Goal: Task Accomplishment & Management: Manage account settings

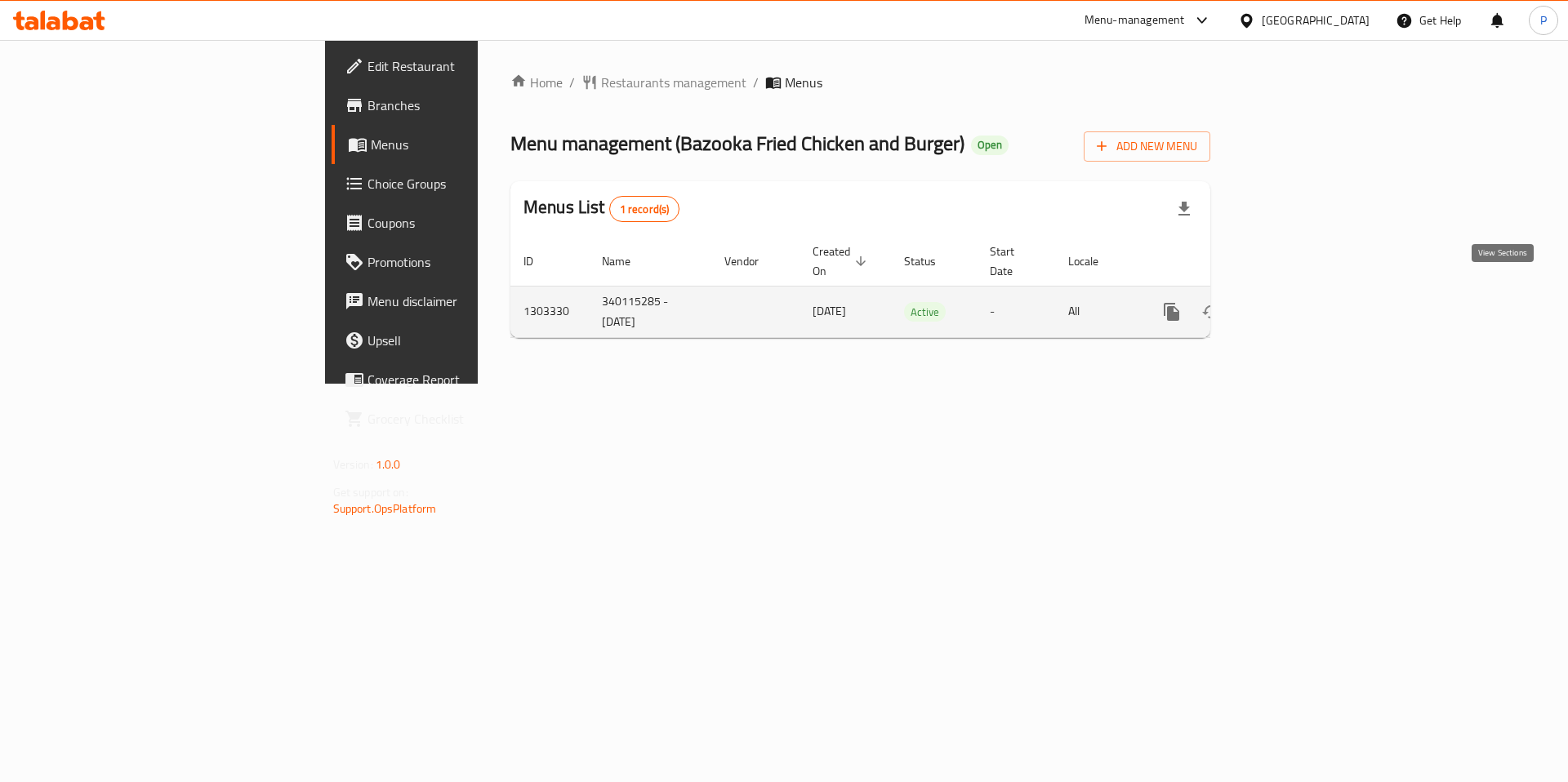
click at [1299, 302] on icon "enhanced table" at bounding box center [1289, 312] width 20 height 20
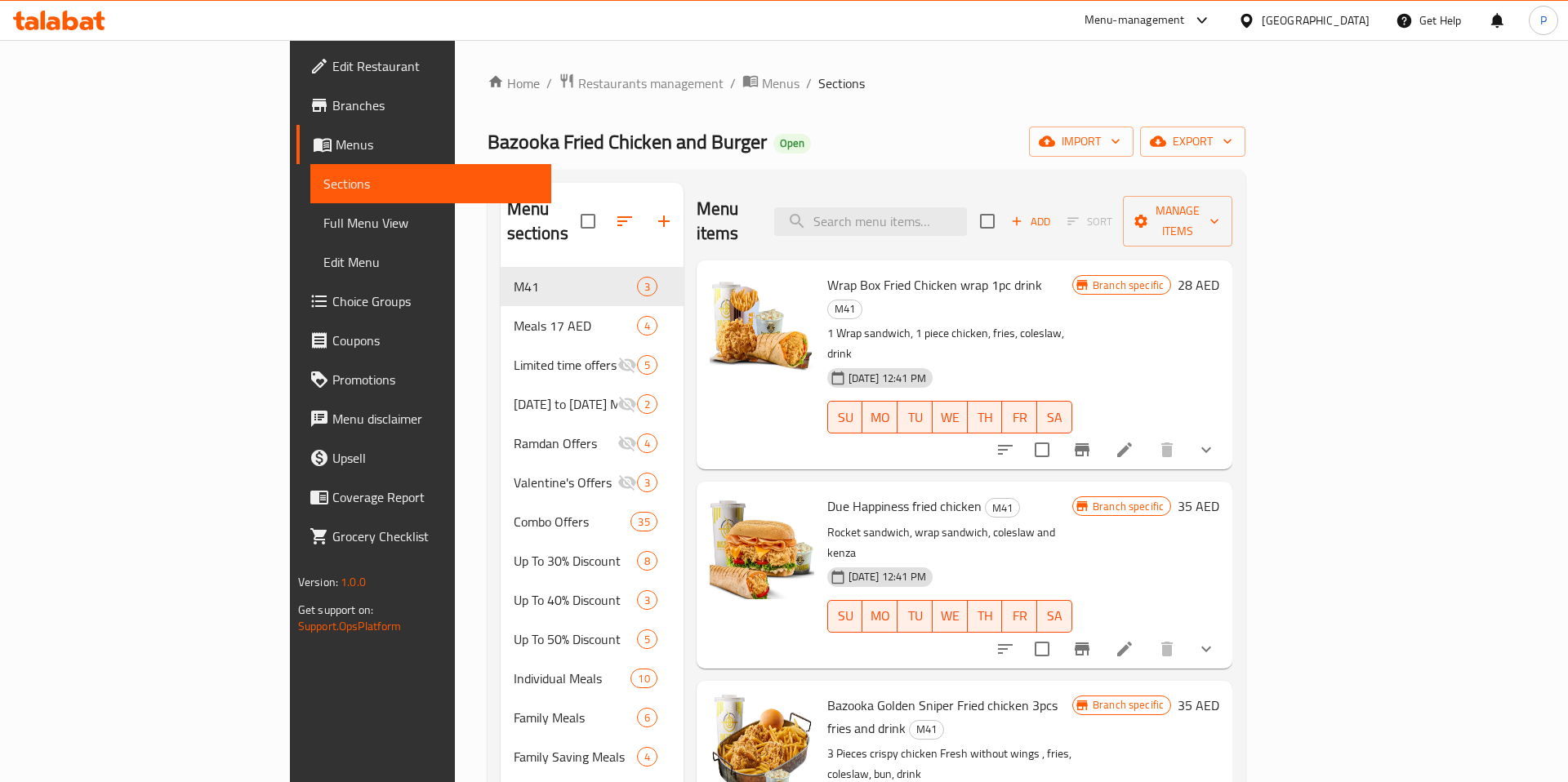
click at [501, 306] on div "Meals 17 AED 4" at bounding box center [592, 326] width 183 height 39
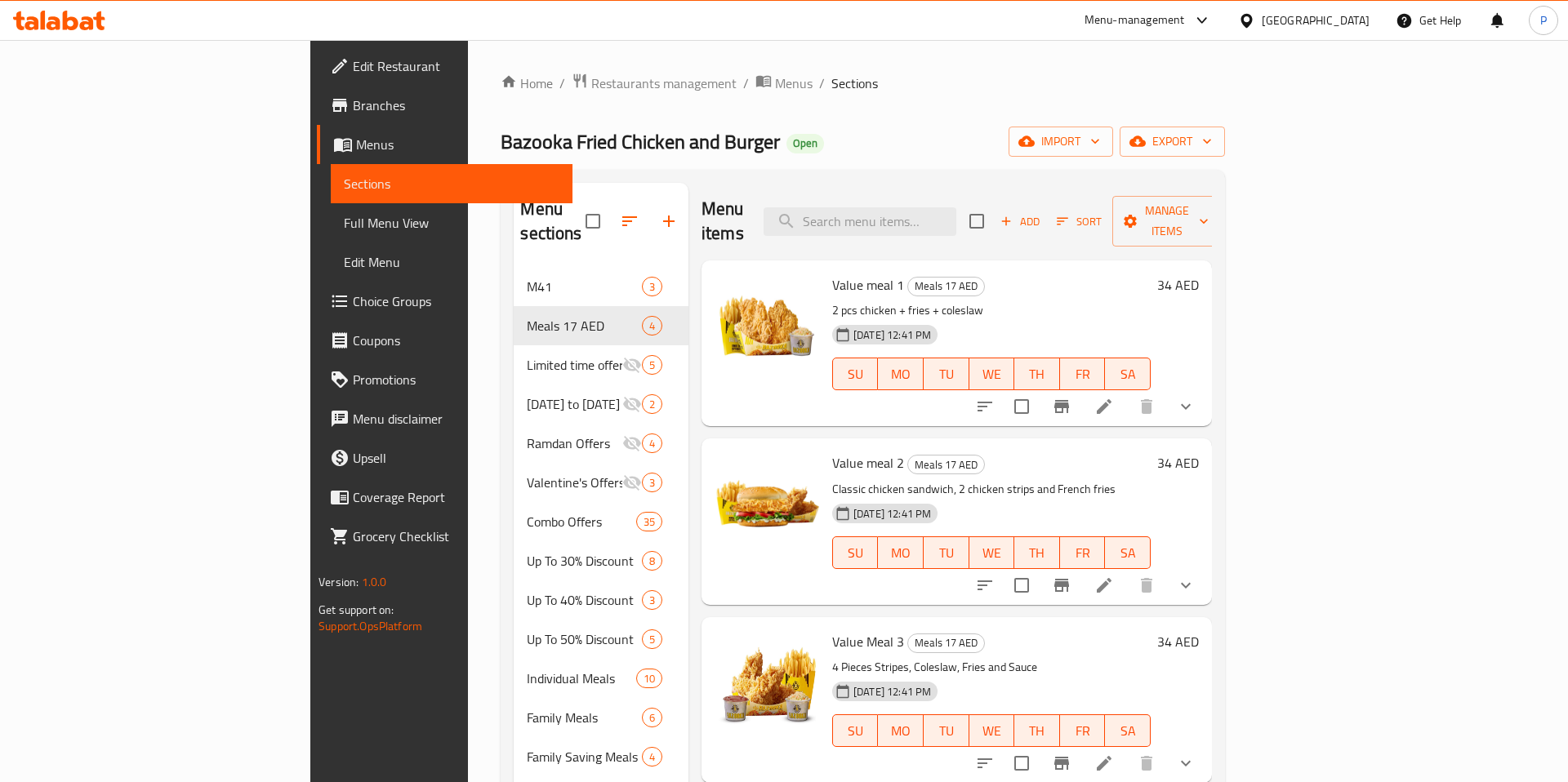
click at [1138, 4] on div "Menu-management" at bounding box center [1148, 21] width 154 height 39
click at [1152, 21] on div "Menu-management" at bounding box center [1135, 21] width 101 height 20
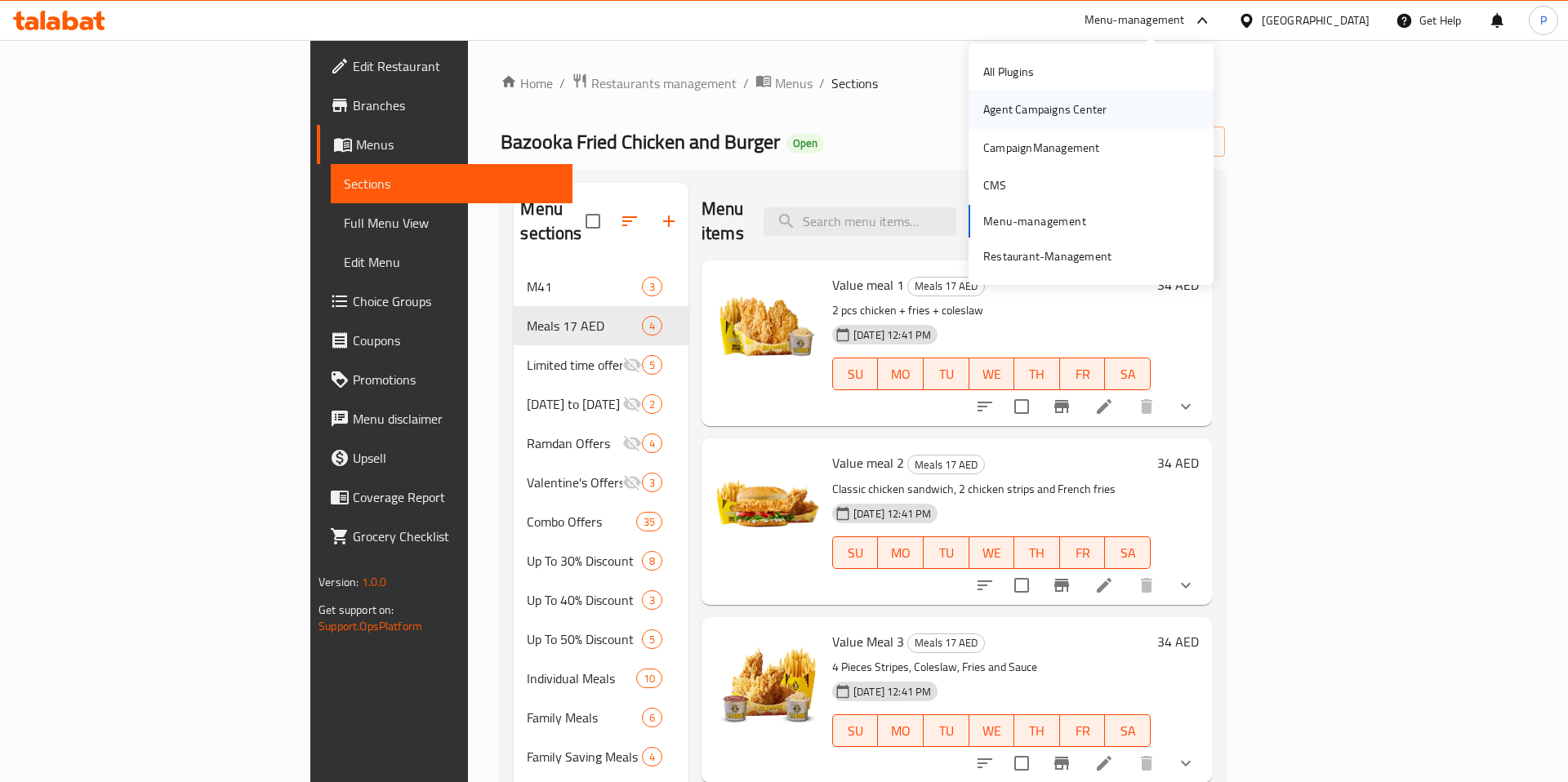
click at [1091, 122] on div "Agent Campaigns Center" at bounding box center [1045, 110] width 149 height 37
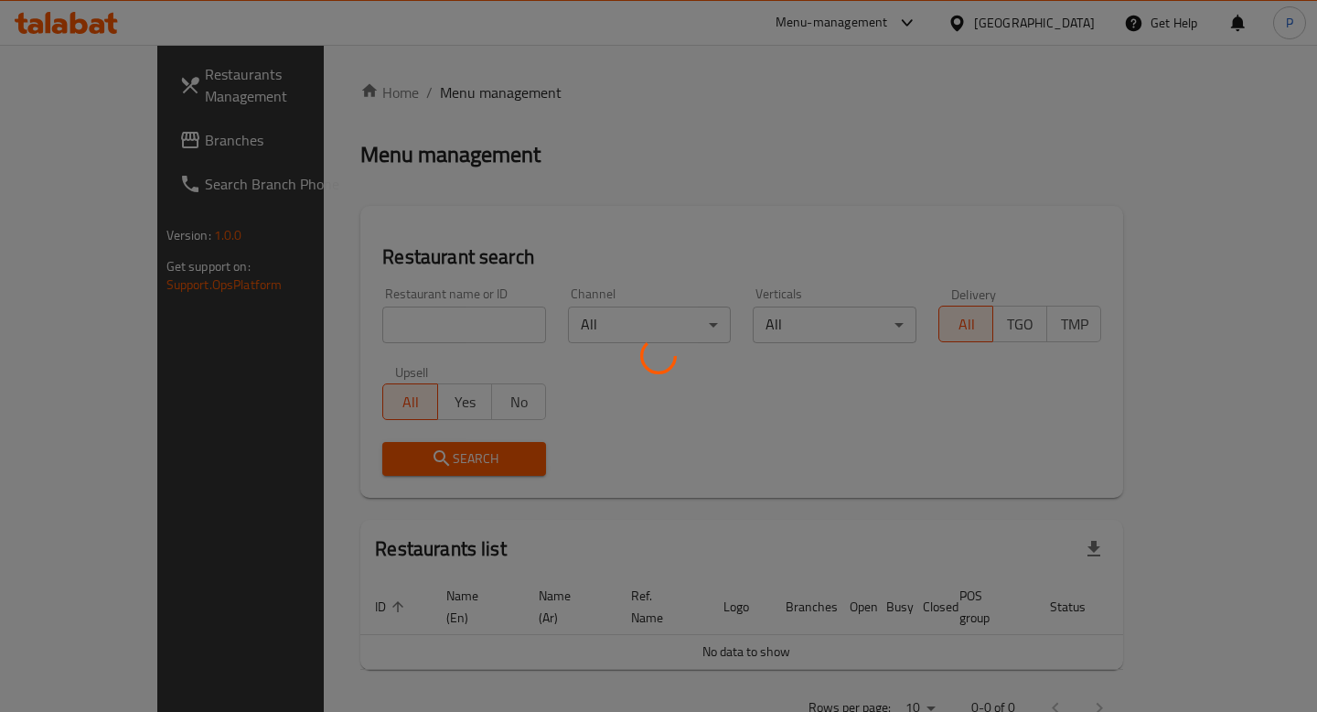
click at [450, 312] on div at bounding box center [658, 356] width 1317 height 712
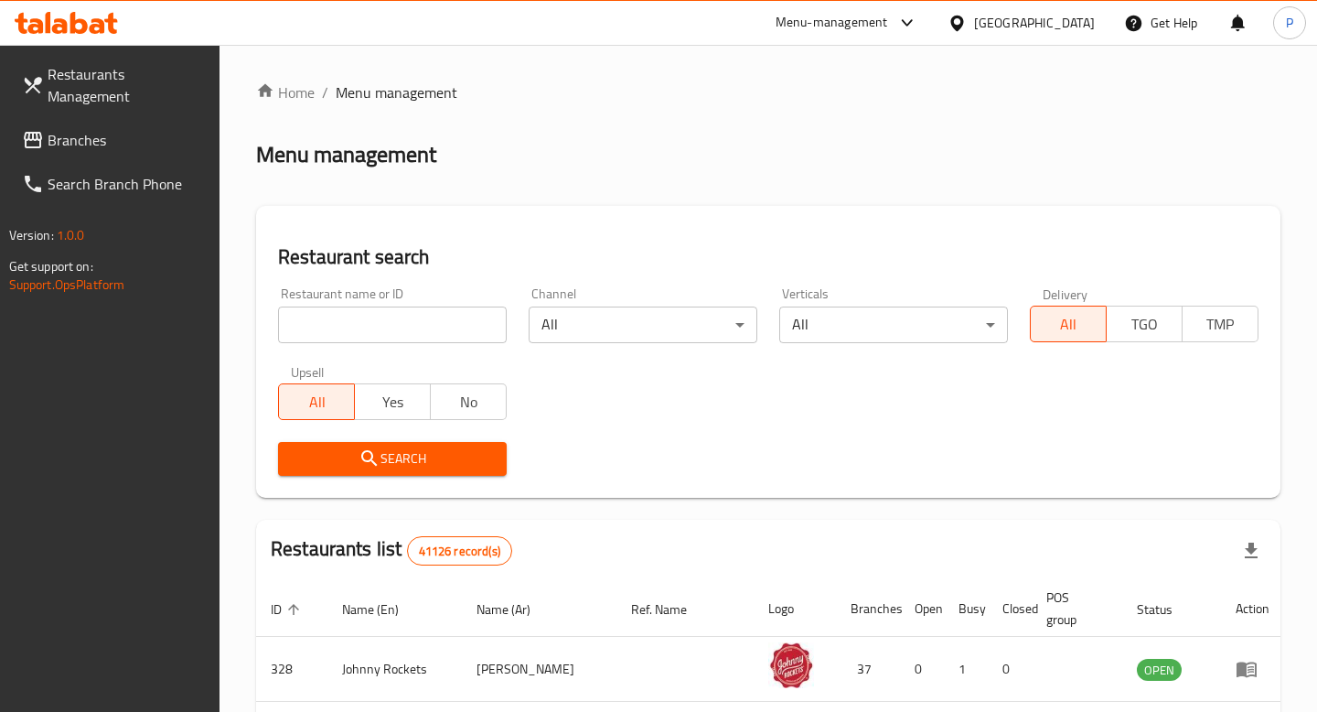
click at [450, 312] on input "search" at bounding box center [392, 324] width 229 height 37
type input "bazooka"
click at [483, 458] on span "Search" at bounding box center [392, 458] width 199 height 23
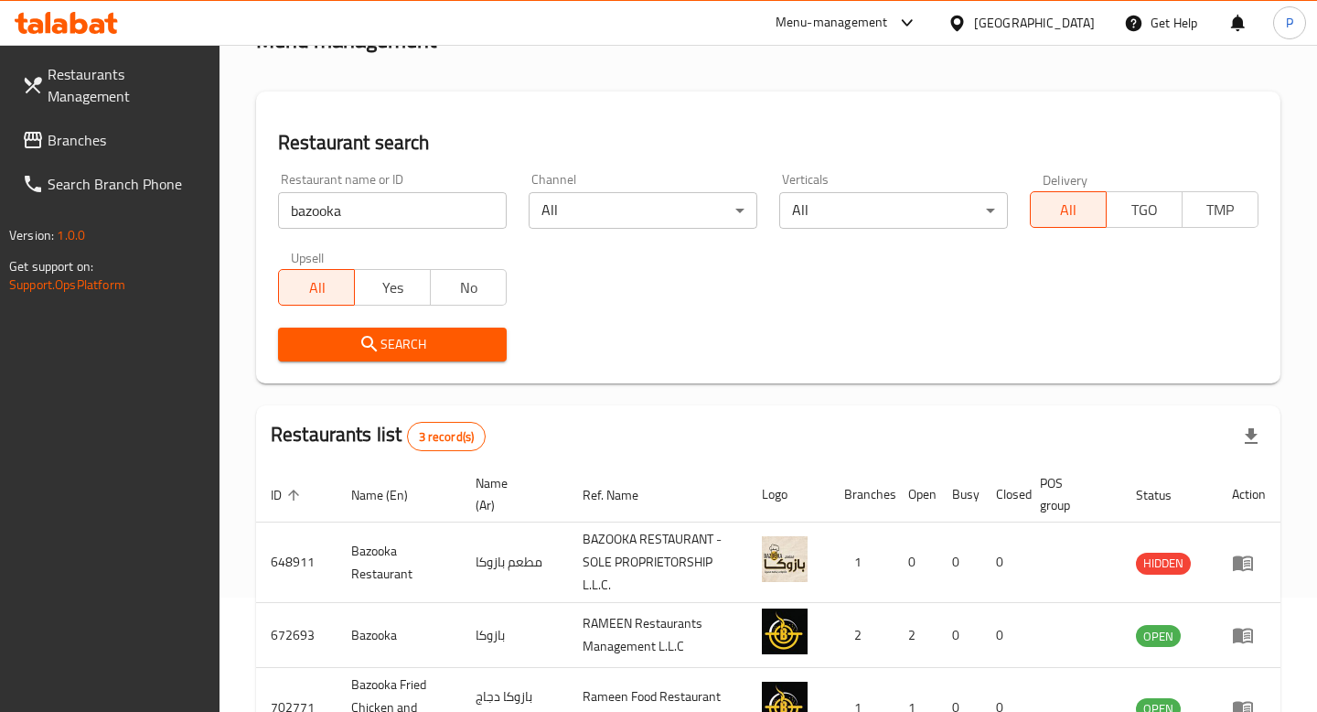
scroll to position [250, 0]
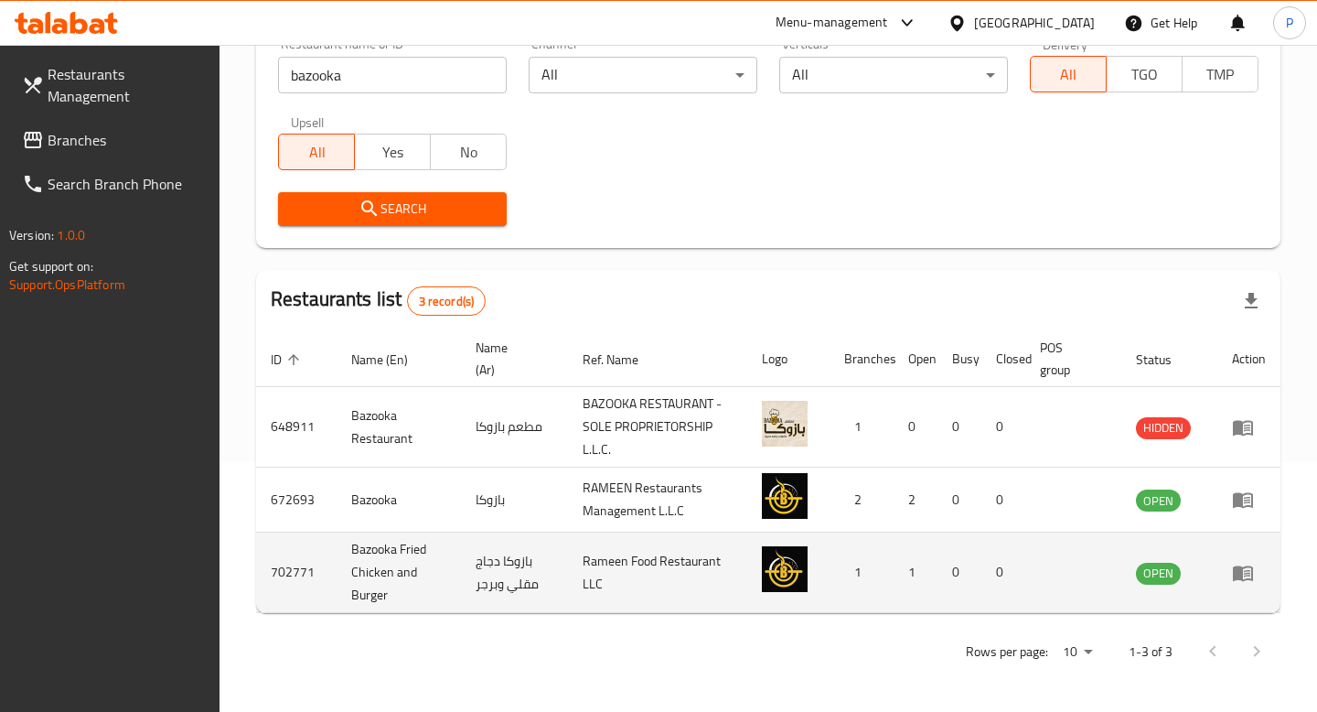
click at [1272, 572] on td "enhanced table" at bounding box center [1249, 572] width 63 height 80
click at [1245, 572] on icon "enhanced table" at bounding box center [1247, 573] width 6 height 7
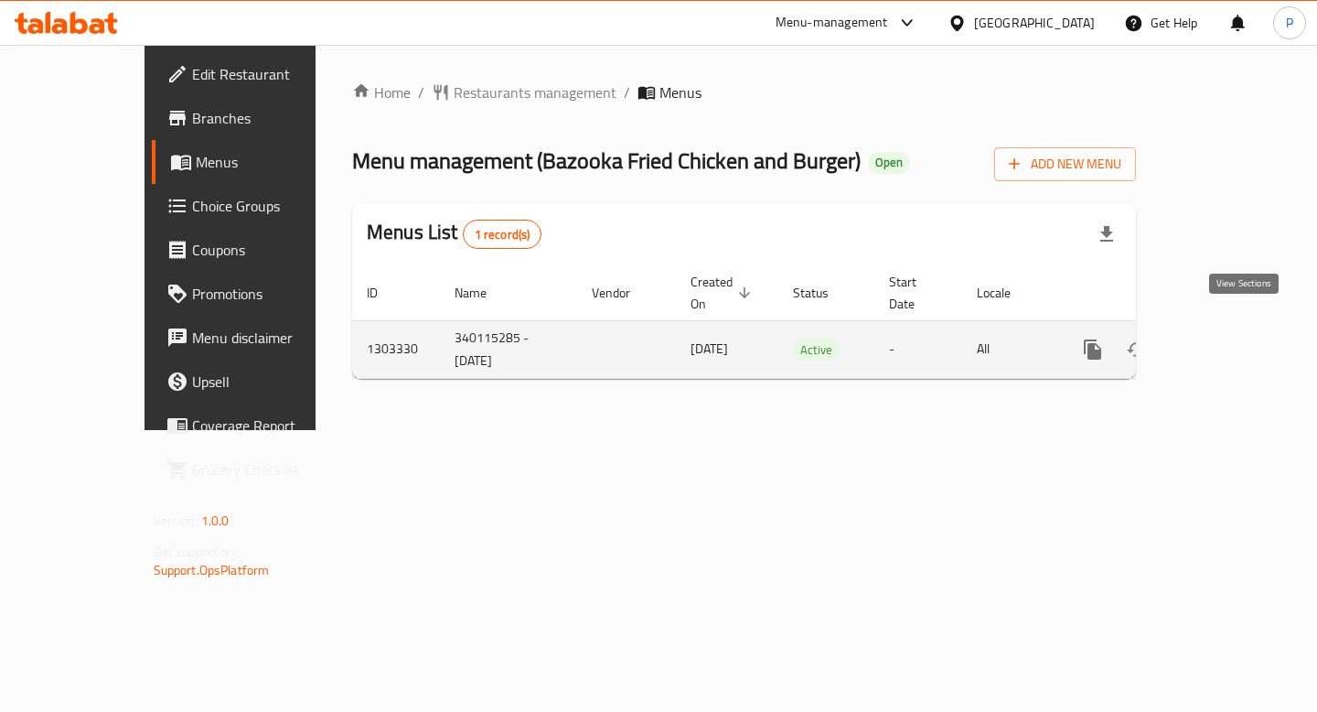
click at [1222, 327] on link "enhanced table" at bounding box center [1225, 349] width 44 height 44
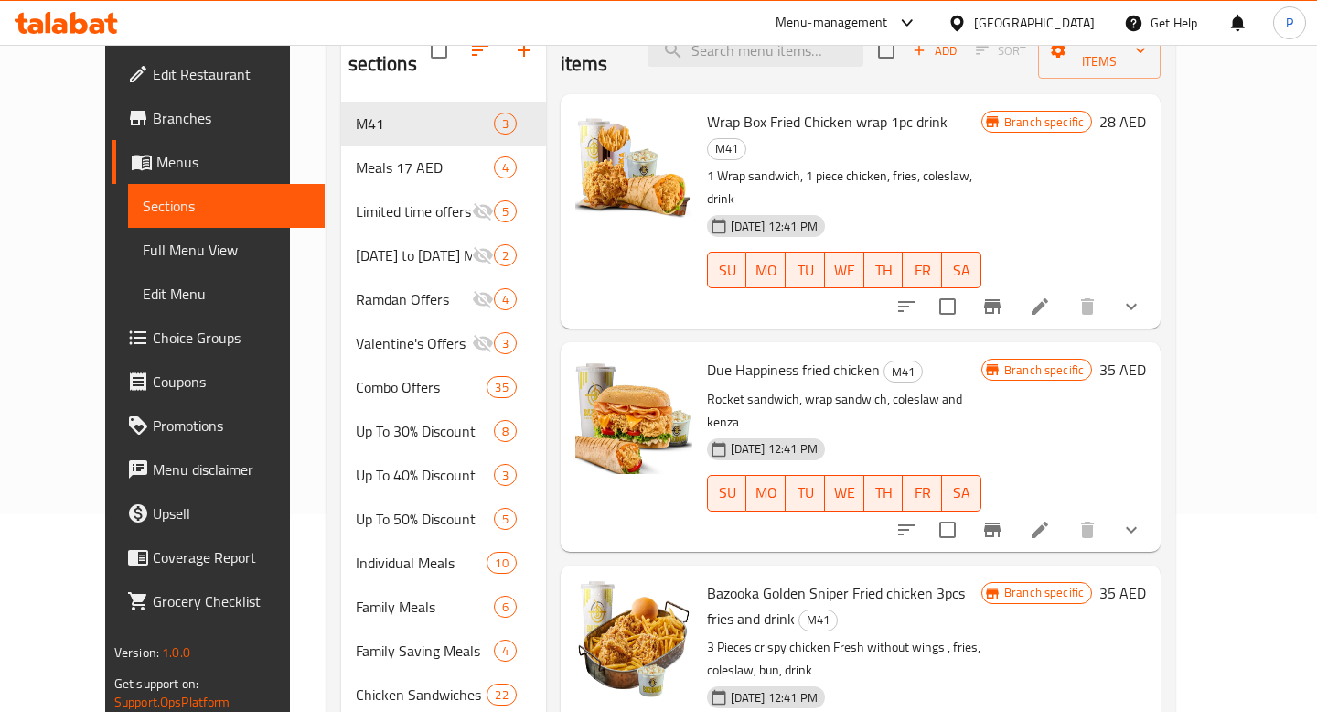
scroll to position [193, 0]
